Goal: Find specific page/section: Find specific page/section

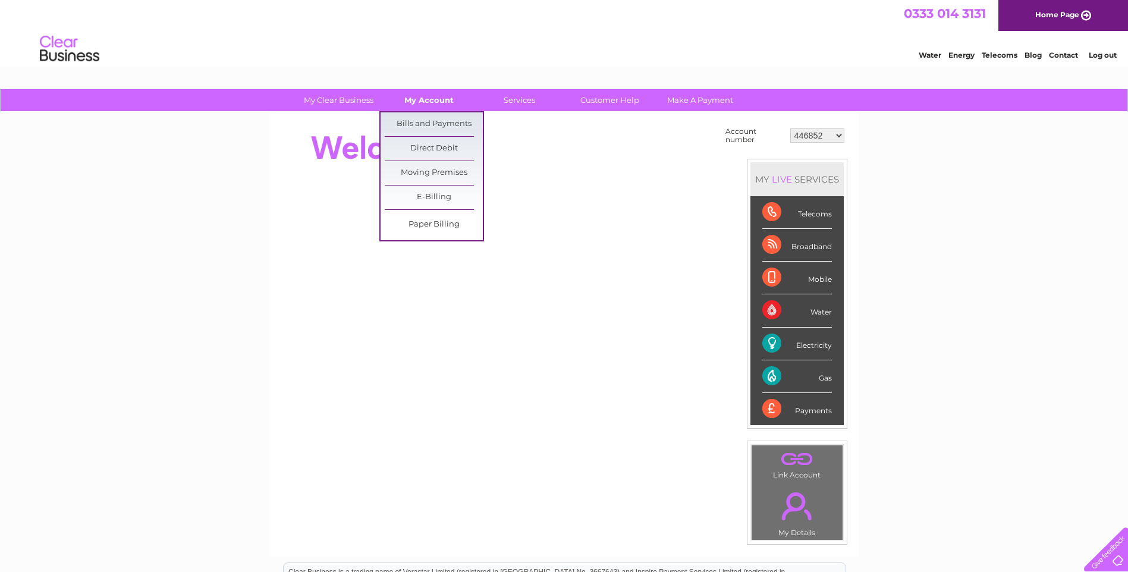
click at [432, 95] on link "My Account" at bounding box center [429, 100] width 98 height 22
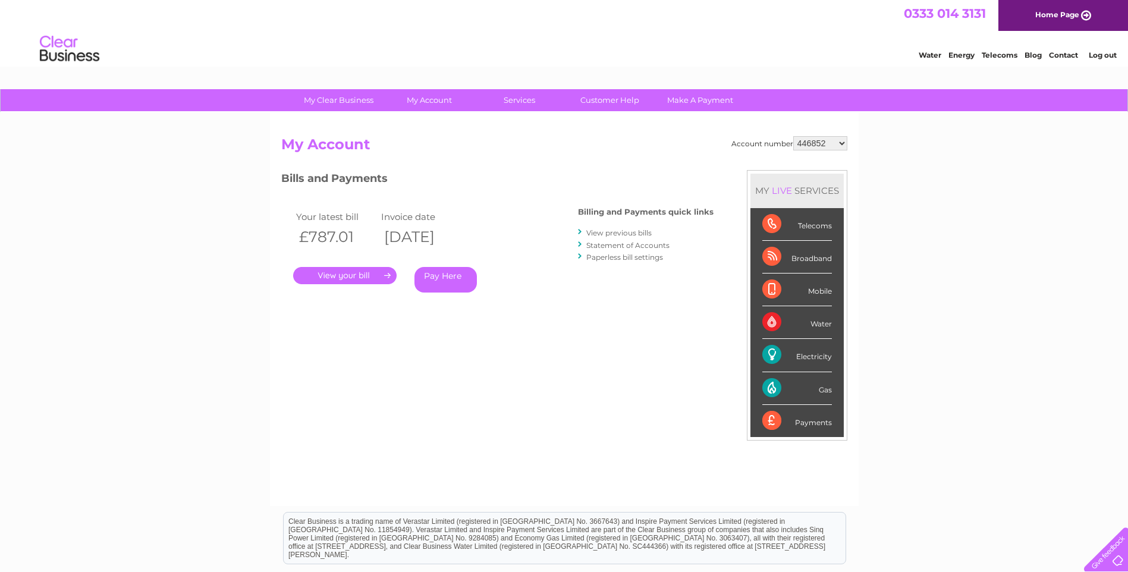
click at [801, 226] on div "Telecoms" at bounding box center [797, 224] width 70 height 33
click at [773, 222] on div "Telecoms" at bounding box center [797, 224] width 70 height 33
click at [770, 219] on div "Telecoms" at bounding box center [797, 224] width 70 height 33
click at [988, 213] on div "My Clear Business Login Details My Details My Preferences Link Account My Accou…" at bounding box center [564, 399] width 1128 height 620
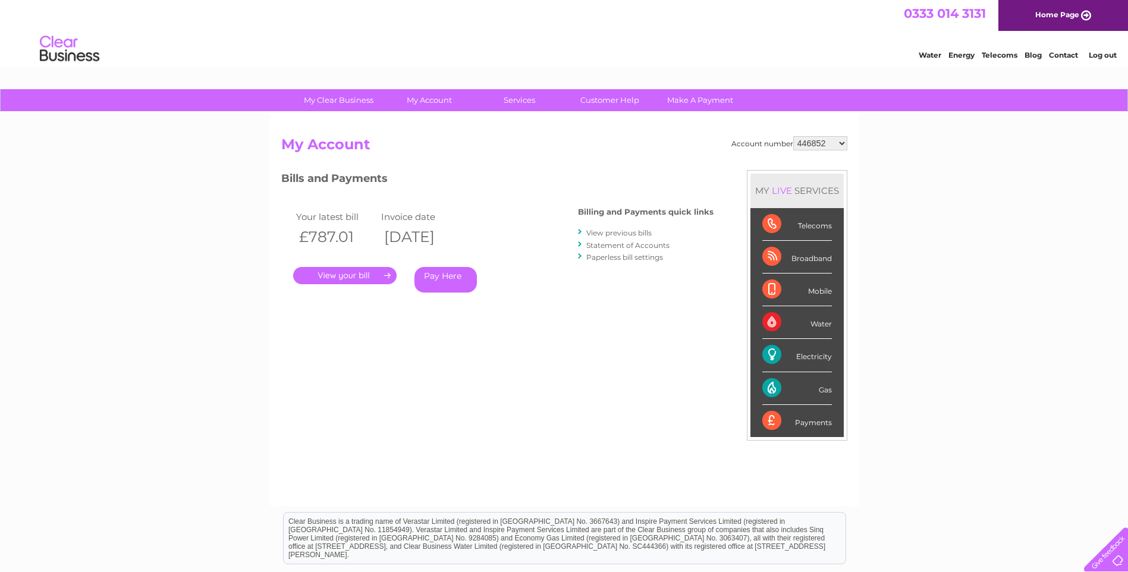
click at [841, 143] on select "446852 446853 30302400" at bounding box center [820, 143] width 54 height 14
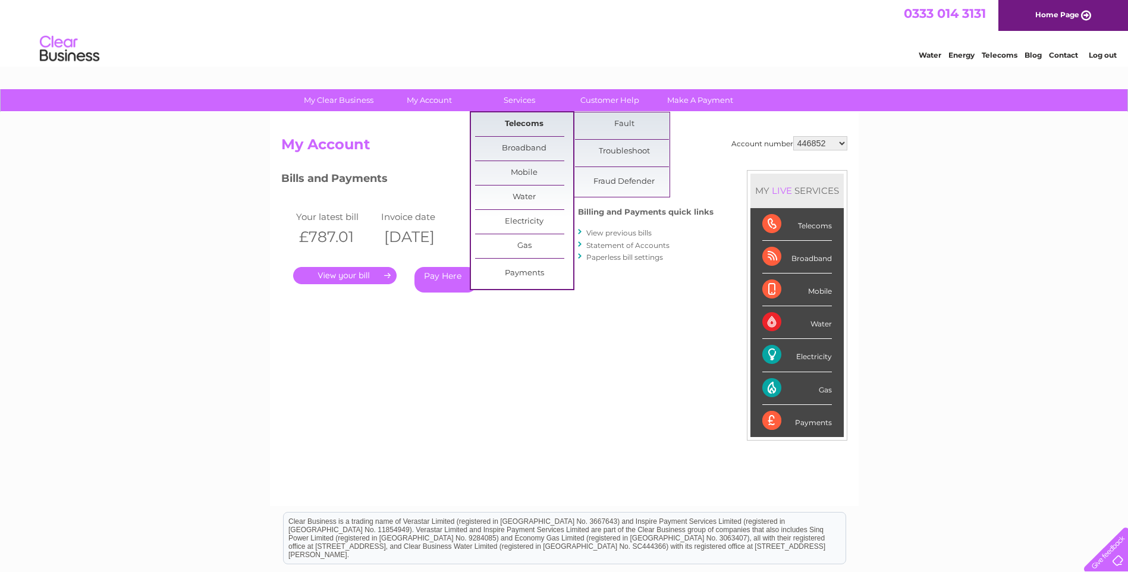
click at [528, 121] on link "Telecoms" at bounding box center [524, 124] width 98 height 24
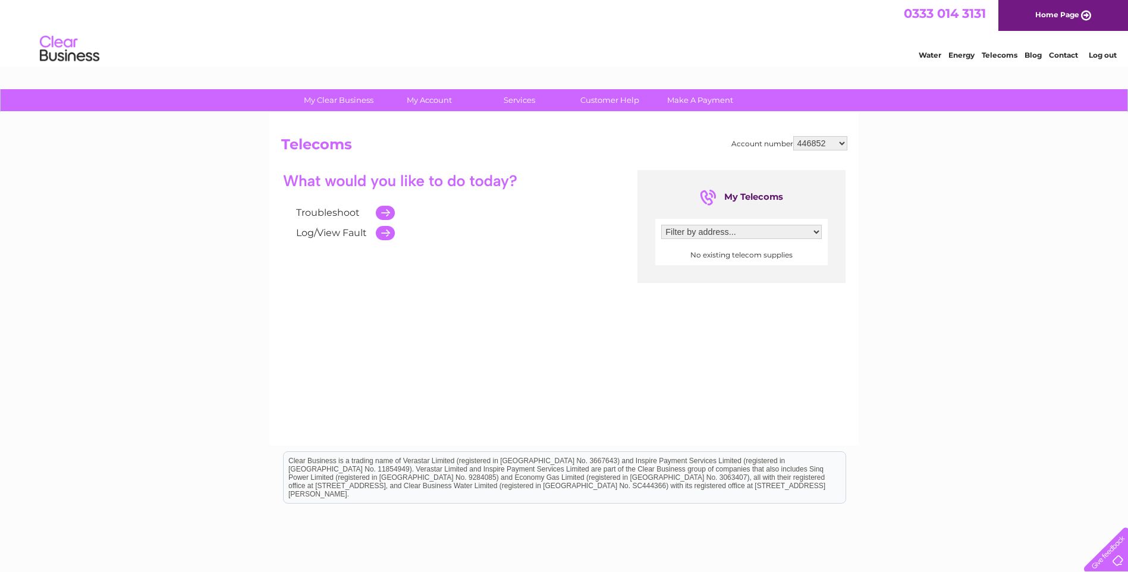
click at [817, 232] on select "Filter by address..." at bounding box center [741, 232] width 161 height 14
drag, startPoint x: 1079, startPoint y: 258, endPoint x: 1024, endPoint y: 231, distance: 61.7
click at [1077, 257] on div "My Clear Business Login Details My Details My Preferences Link Account My Accou…" at bounding box center [564, 368] width 1128 height 559
click at [840, 143] on select "446852 446853 30302400" at bounding box center [820, 143] width 54 height 14
